Goal: Navigation & Orientation: Find specific page/section

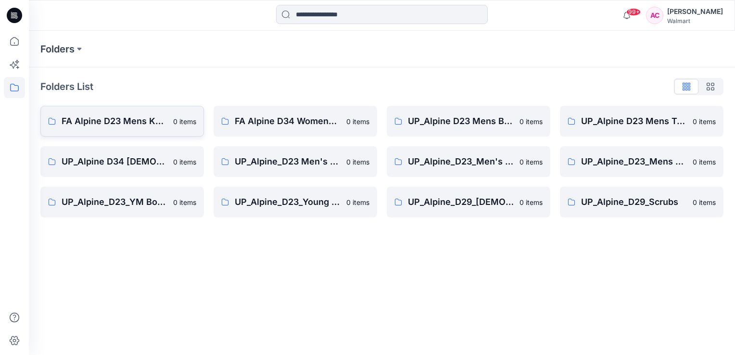
click at [137, 120] on p "FA Alpine D23 Mens Knits" at bounding box center [115, 121] width 106 height 13
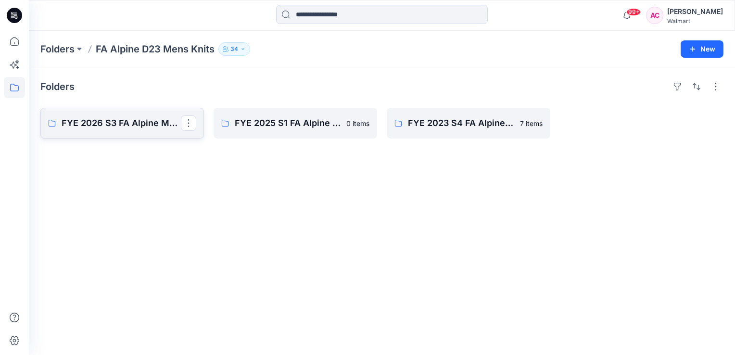
click at [136, 124] on p "FYE 2026 S3 FA Alpine MENS KNITS" at bounding box center [121, 122] width 119 height 13
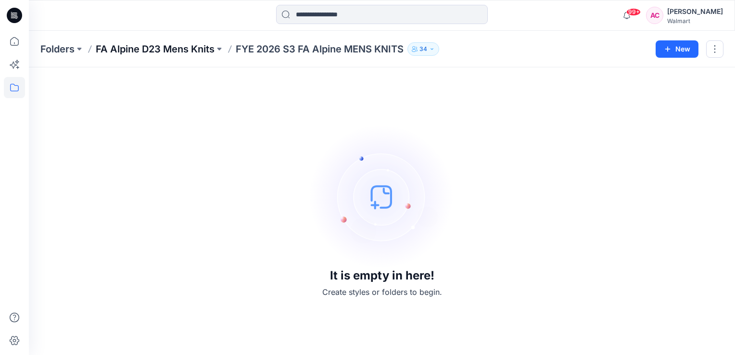
click at [142, 50] on p "FA Alpine D23 Mens Knits" at bounding box center [155, 48] width 119 height 13
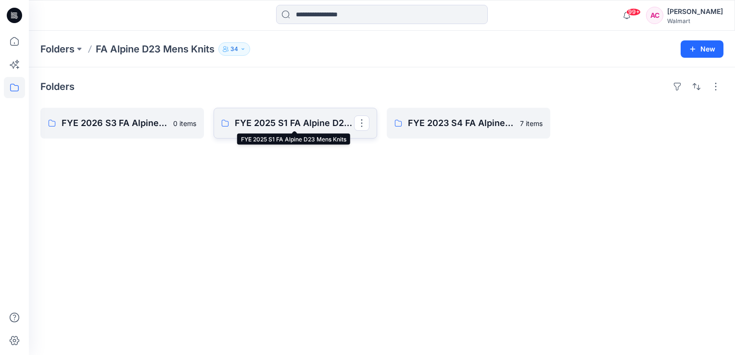
click at [304, 116] on p "FYE 2025 S1 FA Alpine D23 Mens Knits" at bounding box center [294, 122] width 119 height 13
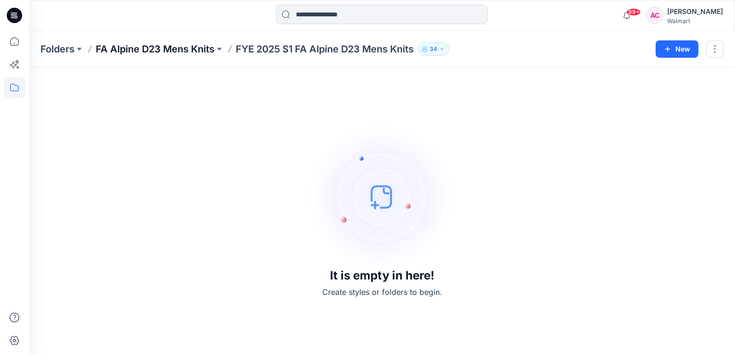
click at [155, 47] on p "FA Alpine D23 Mens Knits" at bounding box center [155, 48] width 119 height 13
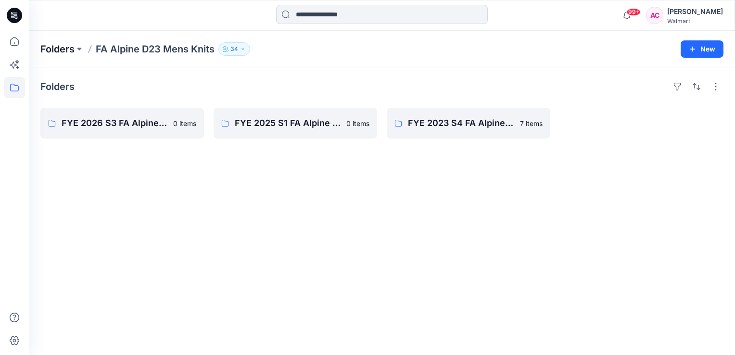
click at [63, 49] on p "Folders" at bounding box center [57, 48] width 34 height 13
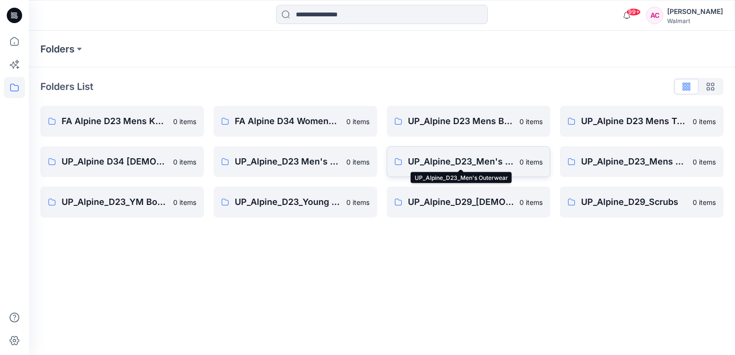
click at [479, 161] on p "UP_Alpine_D23_Men's Outerwear" at bounding box center [461, 161] width 106 height 13
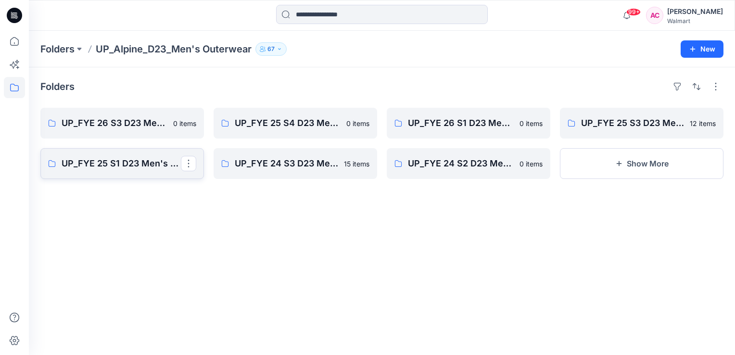
click at [133, 164] on p "UP_FYE 25 S1 D23 Men's Outerwear - Alpine" at bounding box center [121, 163] width 119 height 13
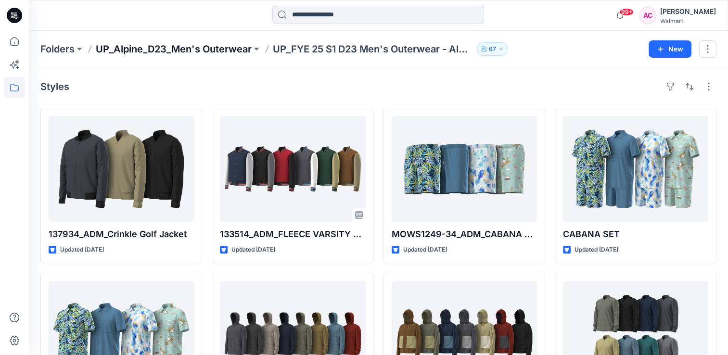
click at [159, 51] on p "UP_Alpine_D23_Men's Outerwear" at bounding box center [174, 48] width 156 height 13
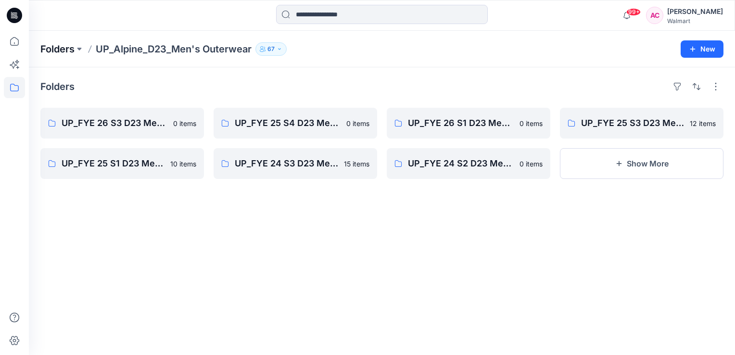
click at [58, 48] on p "Folders" at bounding box center [57, 48] width 34 height 13
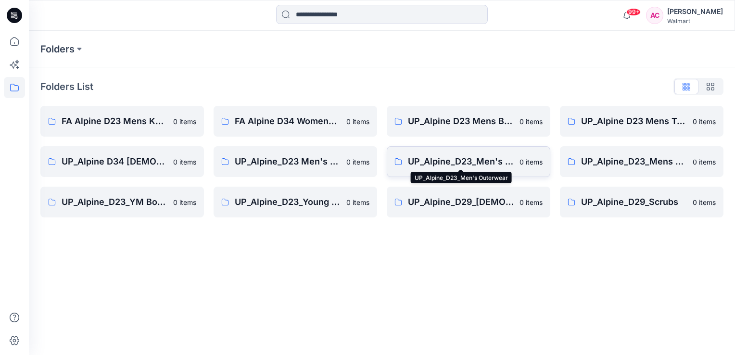
click at [456, 162] on p "UP_Alpine_D23_Men's Outerwear" at bounding box center [461, 161] width 106 height 13
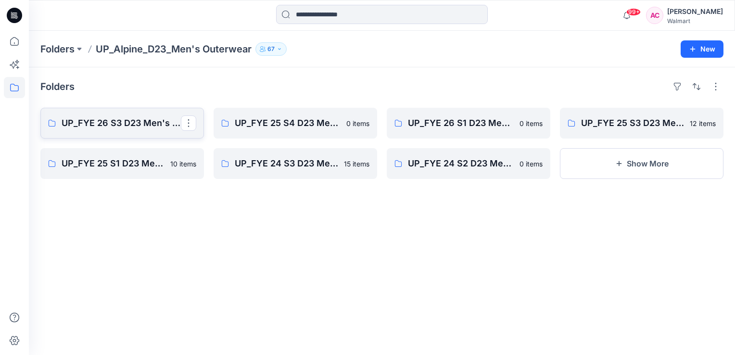
click at [118, 123] on p "UP_FYE 26 S3 D23 Men's Outerwear - Alpine" at bounding box center [121, 122] width 119 height 13
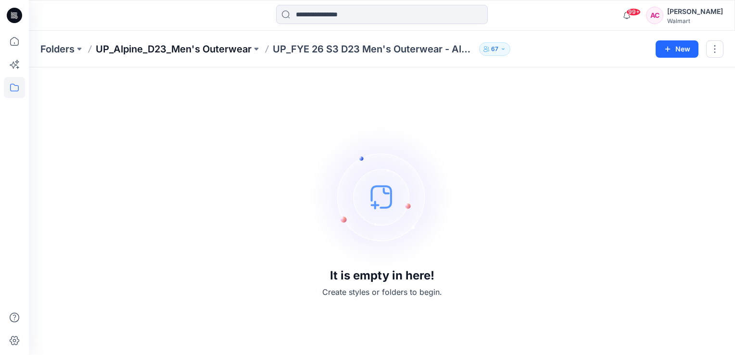
click at [204, 49] on p "UP_Alpine_D23_Men's Outerwear" at bounding box center [174, 48] width 156 height 13
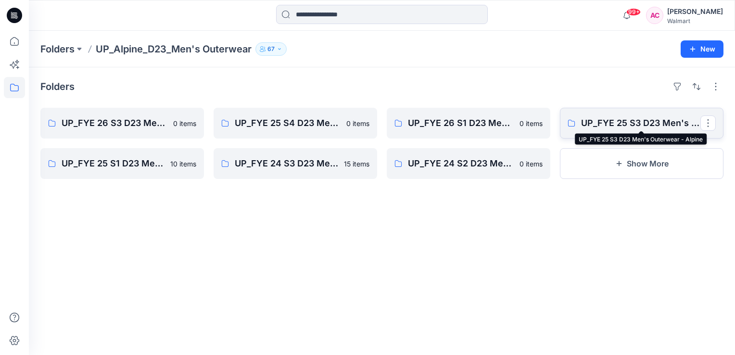
click at [632, 120] on p "UP_FYE 25 S3 D23 Men's Outerwear - Alpine" at bounding box center [640, 122] width 119 height 13
